Goal: Find specific page/section: Find specific page/section

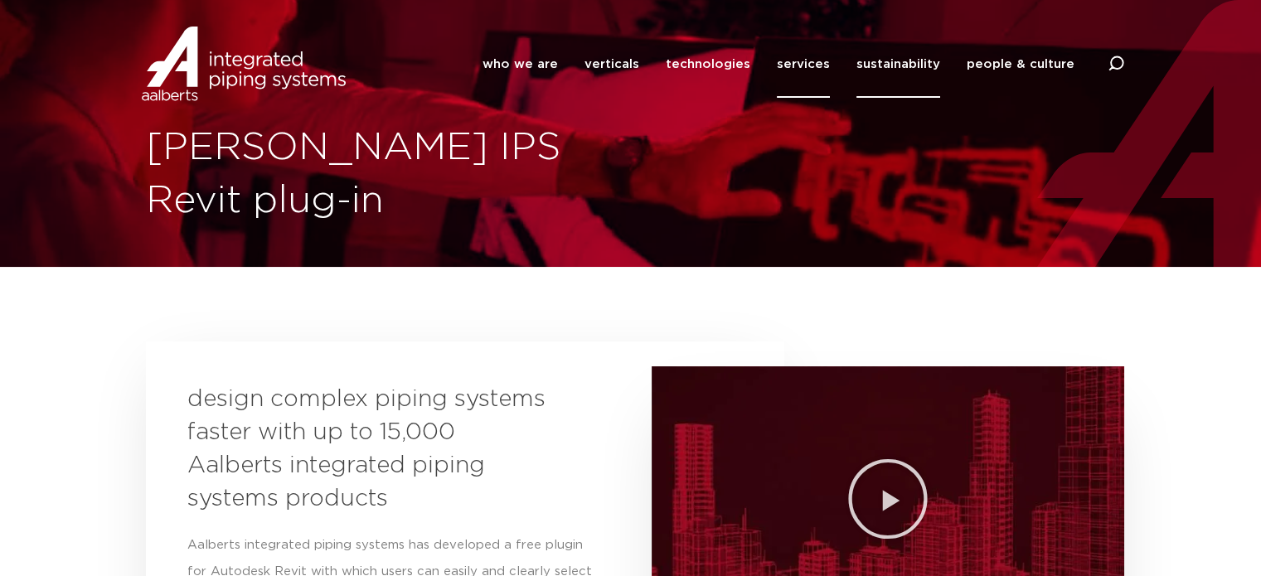
click at [878, 65] on link "sustainability" at bounding box center [898, 64] width 84 height 67
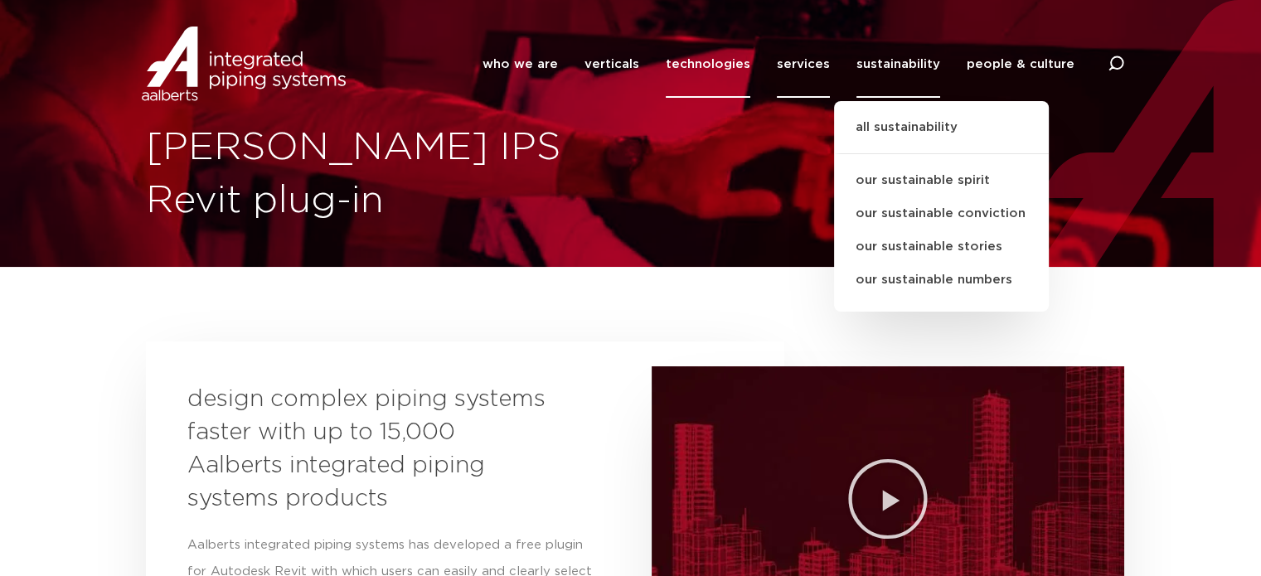
click at [704, 63] on link "technologies" at bounding box center [707, 64] width 85 height 67
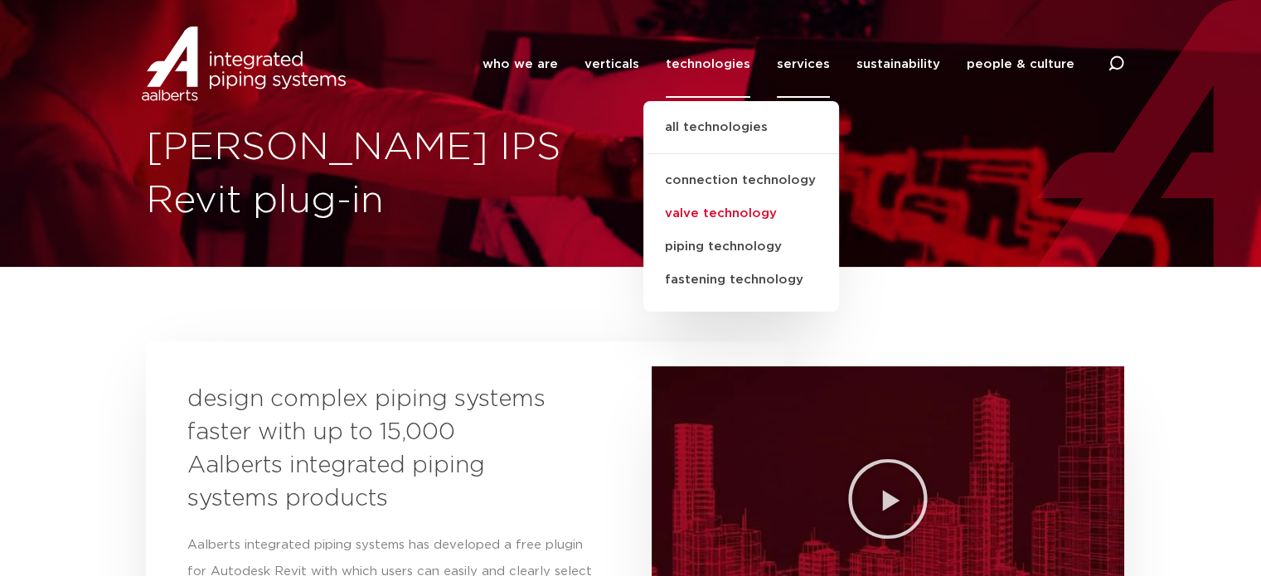
click at [726, 209] on link "valve technology" at bounding box center [741, 213] width 196 height 33
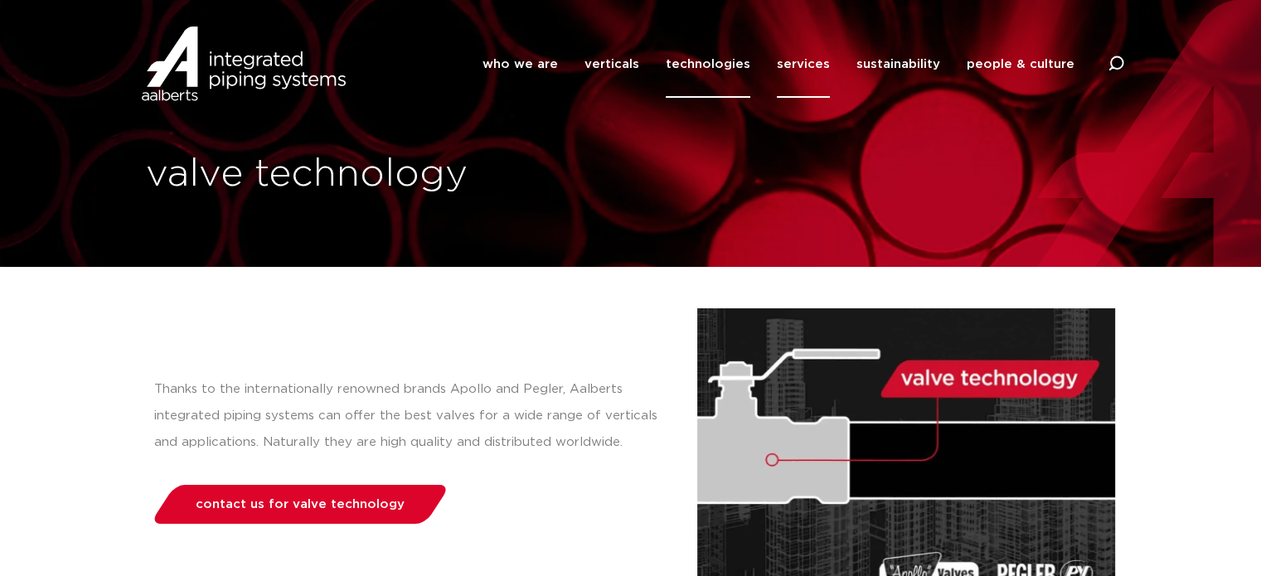
click at [803, 65] on link "services" at bounding box center [803, 64] width 53 height 67
click at [1114, 65] on icon at bounding box center [1115, 64] width 17 height 17
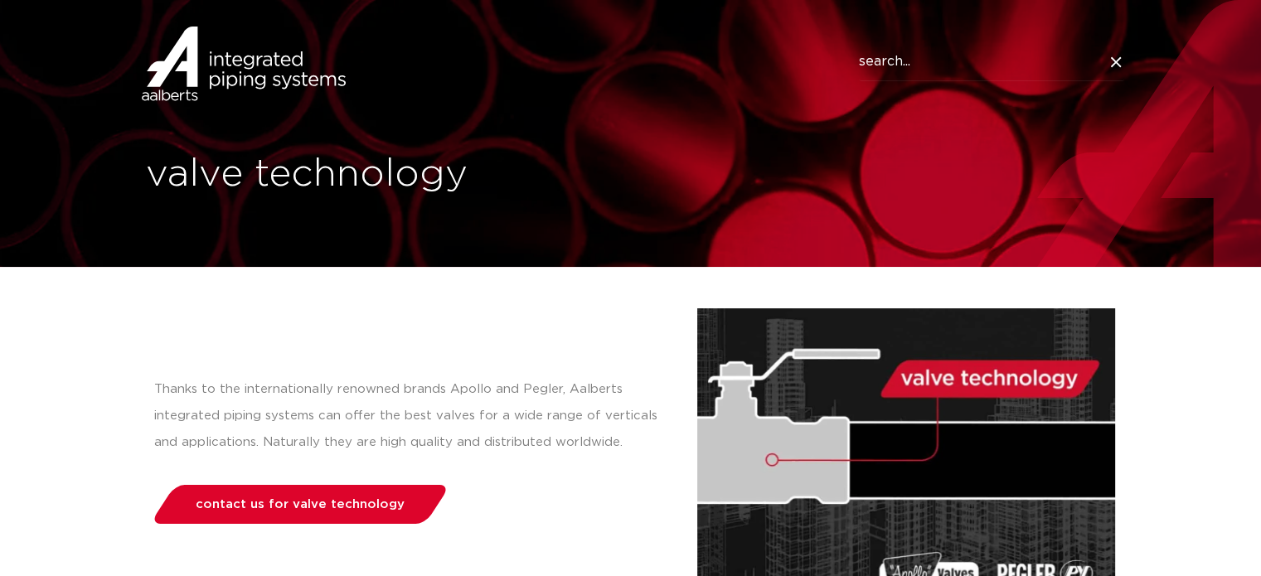
click at [925, 62] on input "Search" at bounding box center [991, 62] width 265 height 38
click at [992, 61] on input "Search" at bounding box center [991, 62] width 265 height 38
type input "pegler"
click button "Search" at bounding box center [0, 0] width 0 height 0
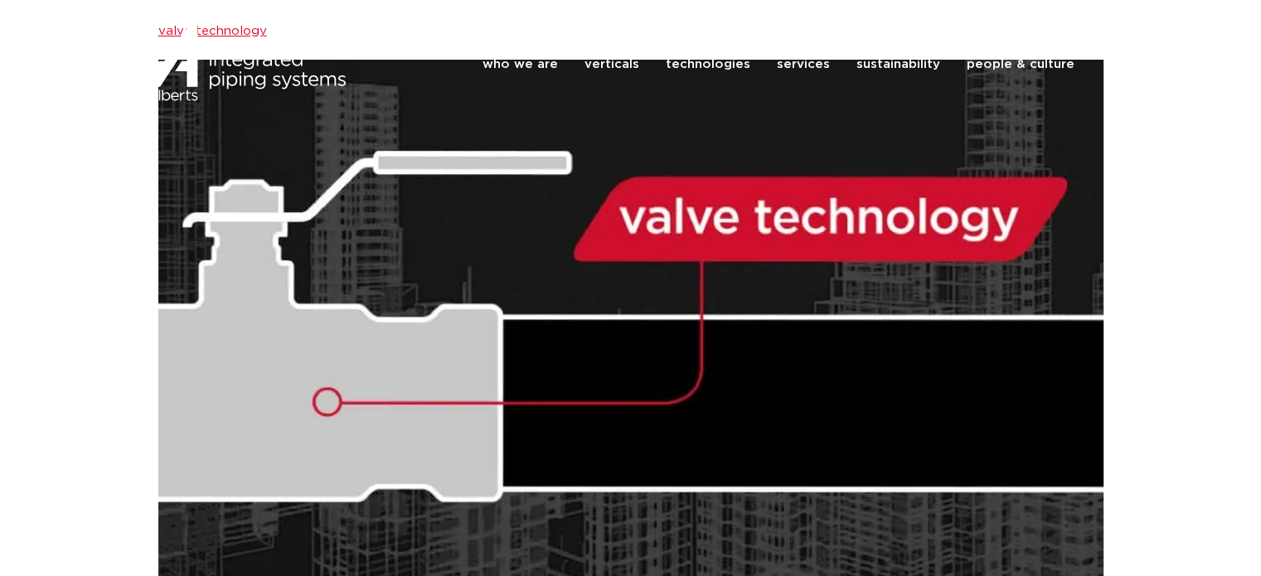
scroll to position [331, 0]
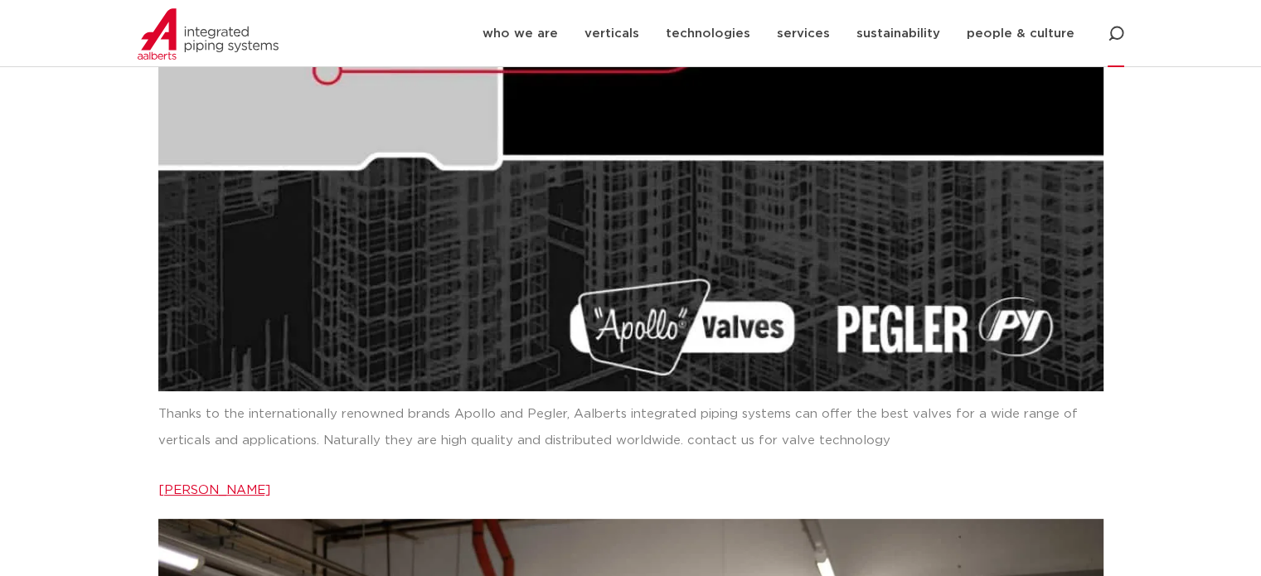
click at [1117, 29] on icon at bounding box center [1115, 34] width 17 height 17
click at [1028, 41] on input "Search" at bounding box center [991, 34] width 265 height 38
type input "catalog"
click button "Search" at bounding box center [0, 0] width 0 height 0
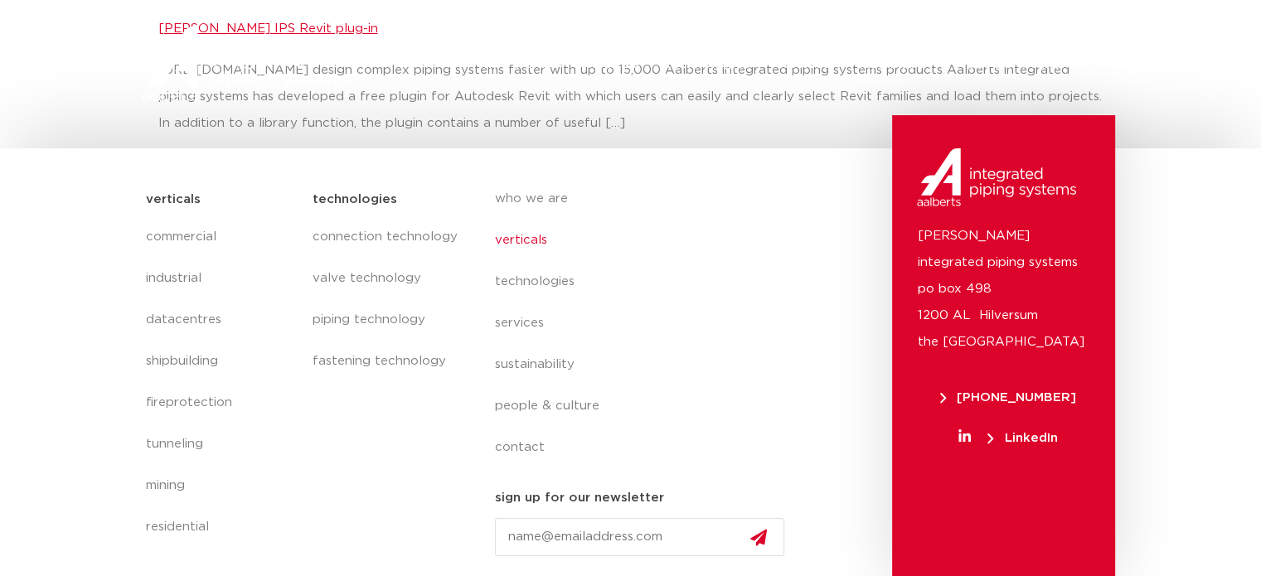
scroll to position [3, 0]
